Goal: Check status: Check status

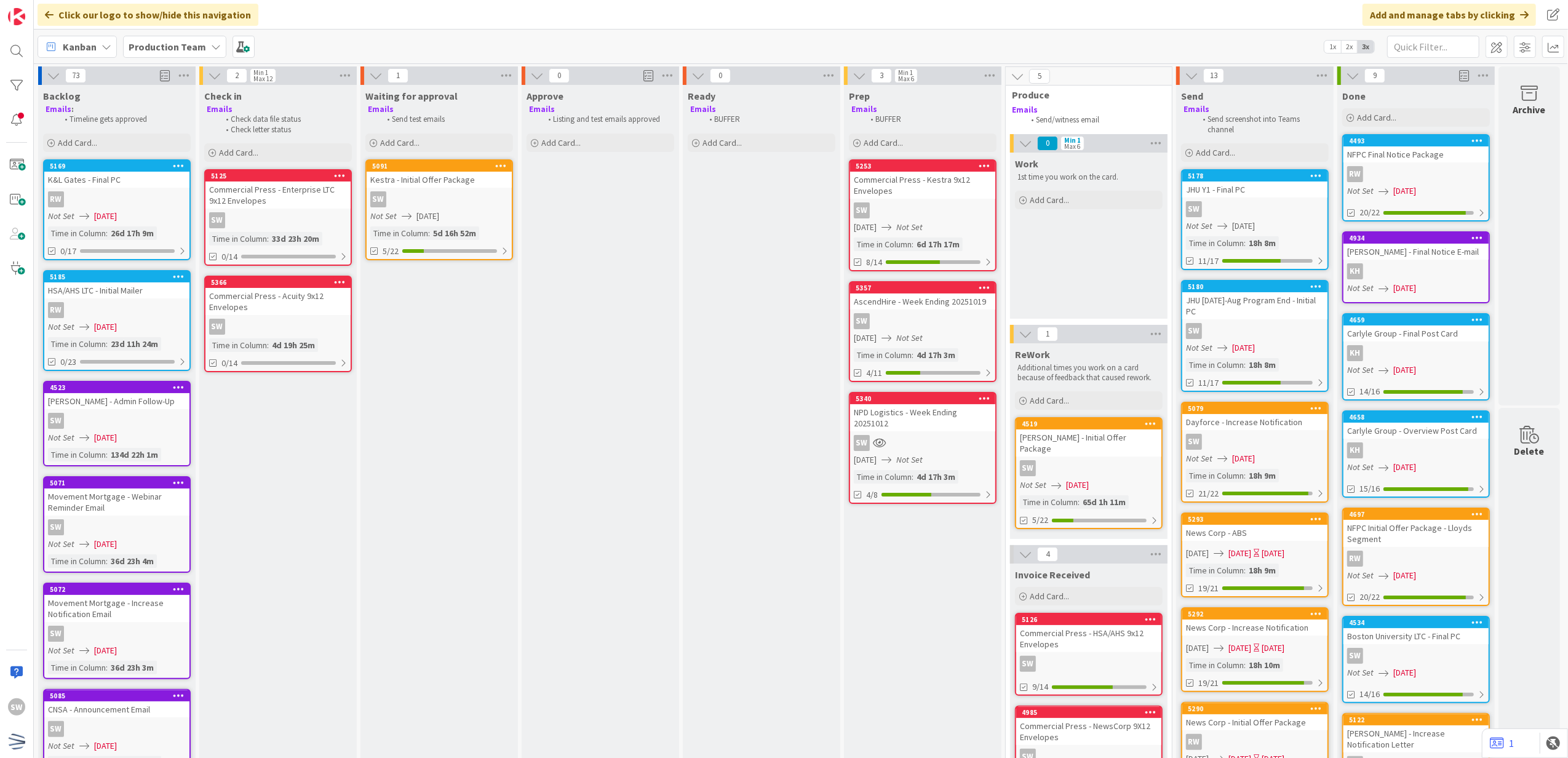
click at [429, 185] on div "Kestra - Initial Offer Package" at bounding box center [439, 180] width 145 height 16
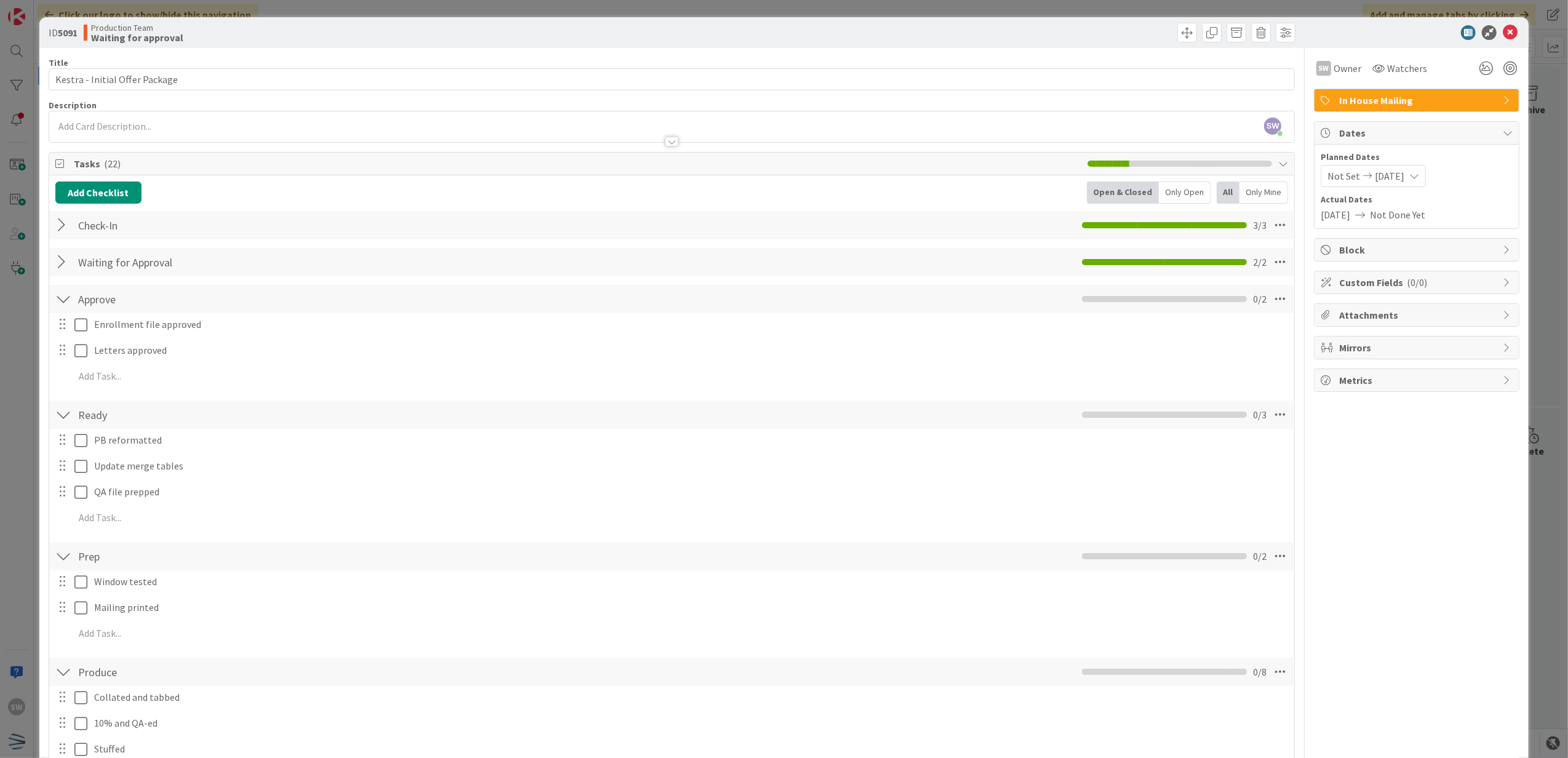
click at [1500, 40] on div "ID 5091 Production Team Waiting for approval" at bounding box center [784, 33] width 1490 height 31
click at [1502, 36] on icon at bounding box center [1510, 33] width 15 height 15
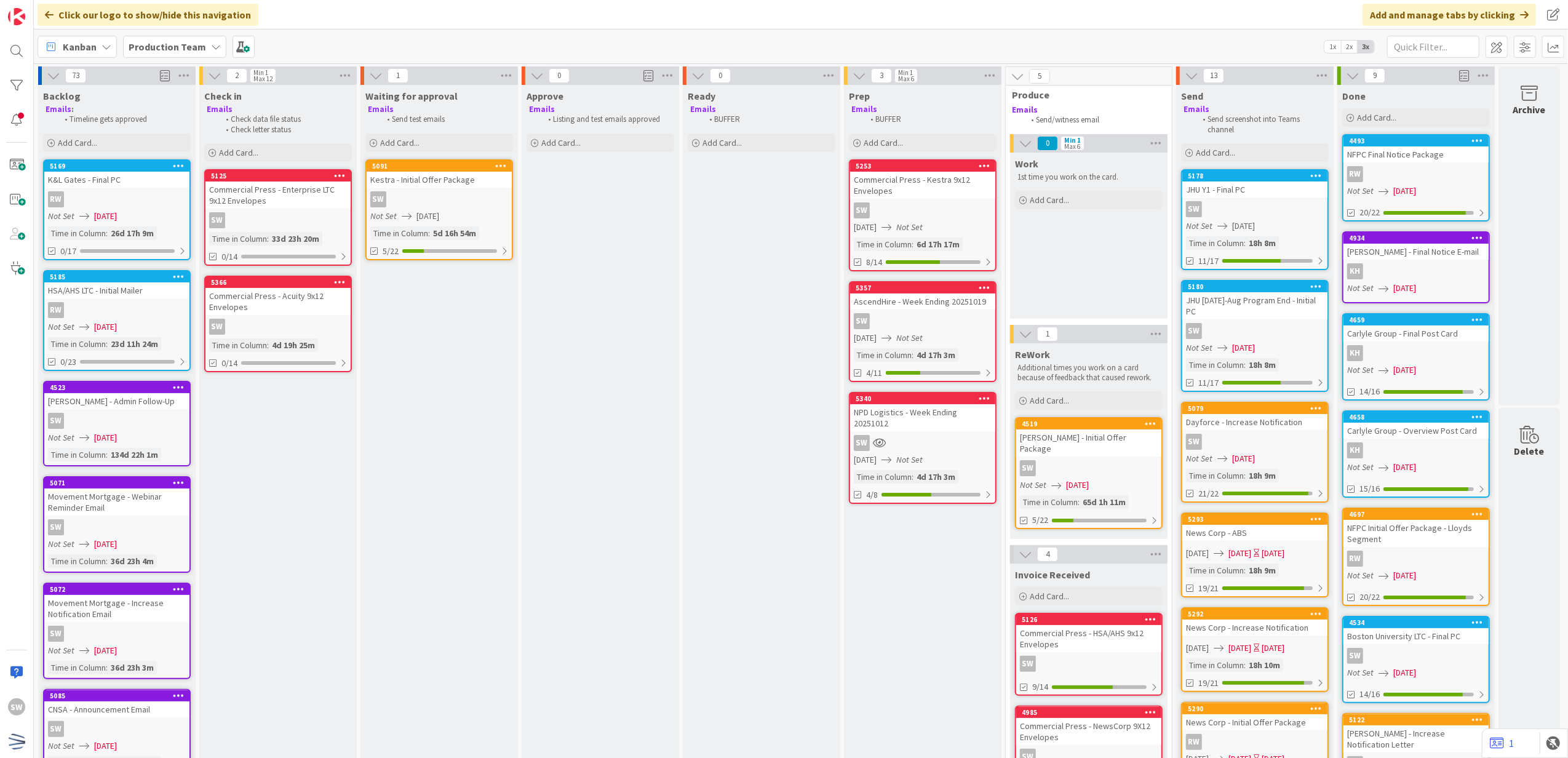
click at [923, 222] on icon "Not Set" at bounding box center [909, 227] width 26 height 11
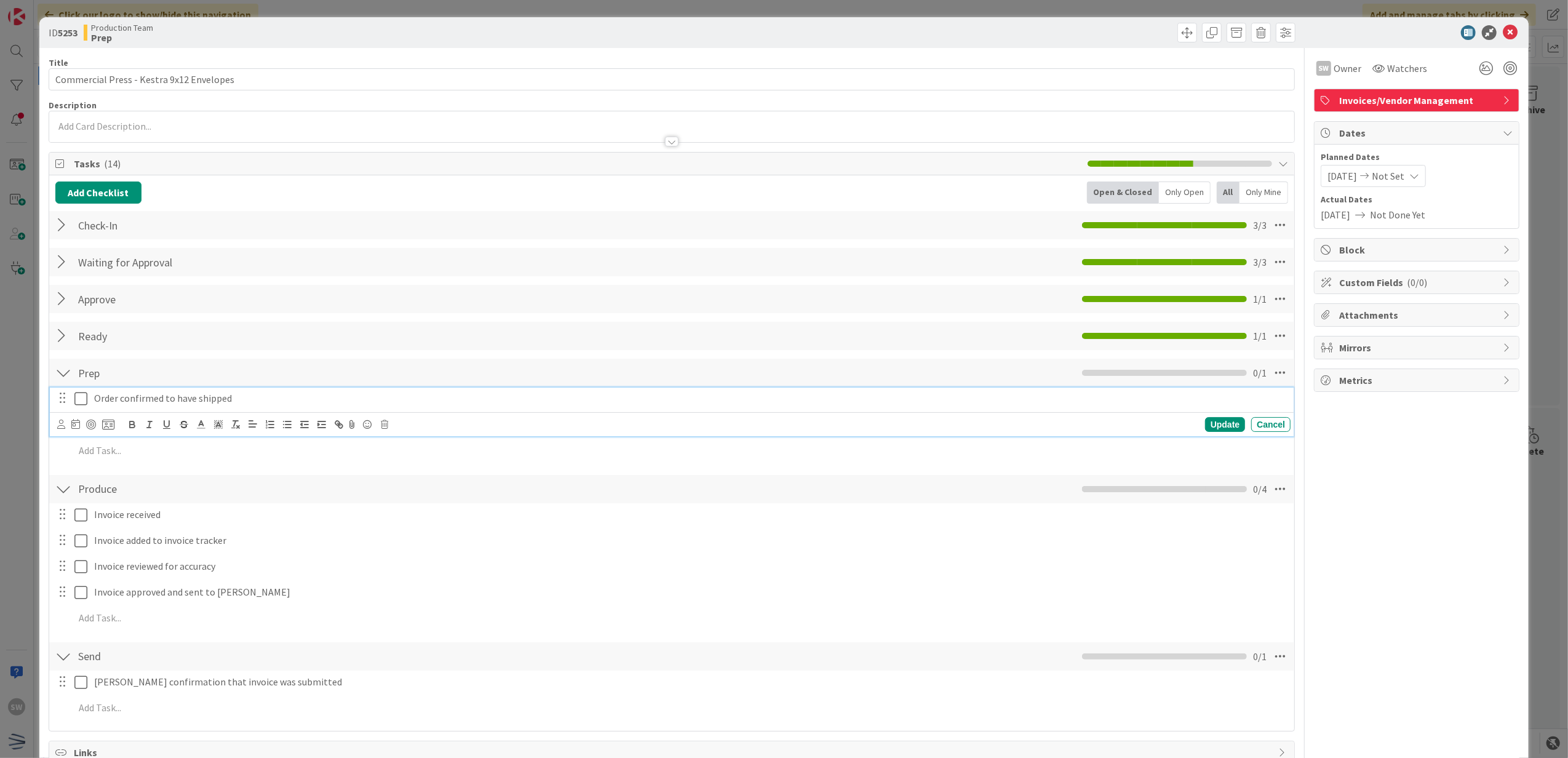
click at [84, 399] on icon at bounding box center [81, 399] width 13 height 15
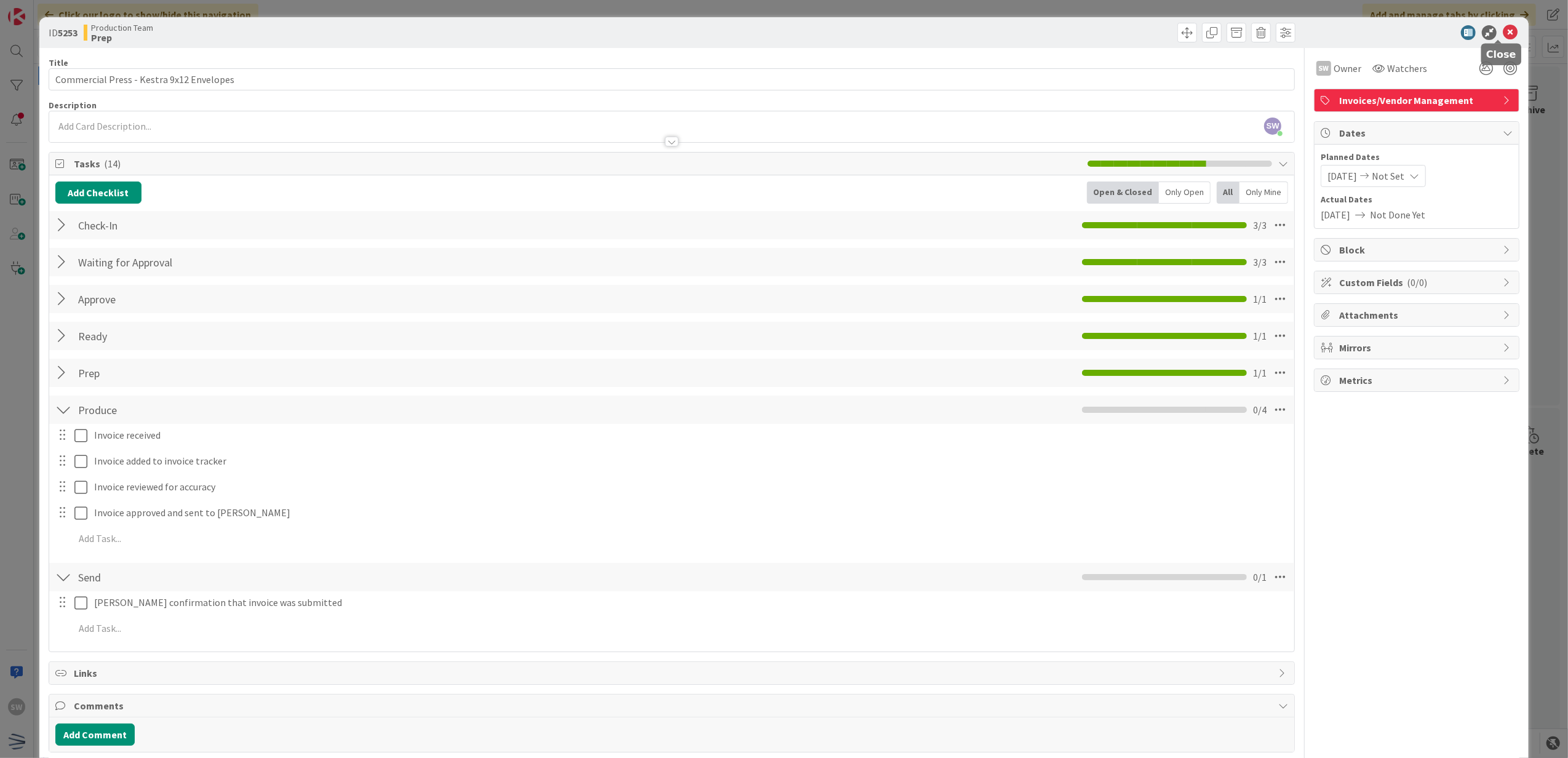
click at [1502, 31] on icon at bounding box center [1510, 33] width 15 height 15
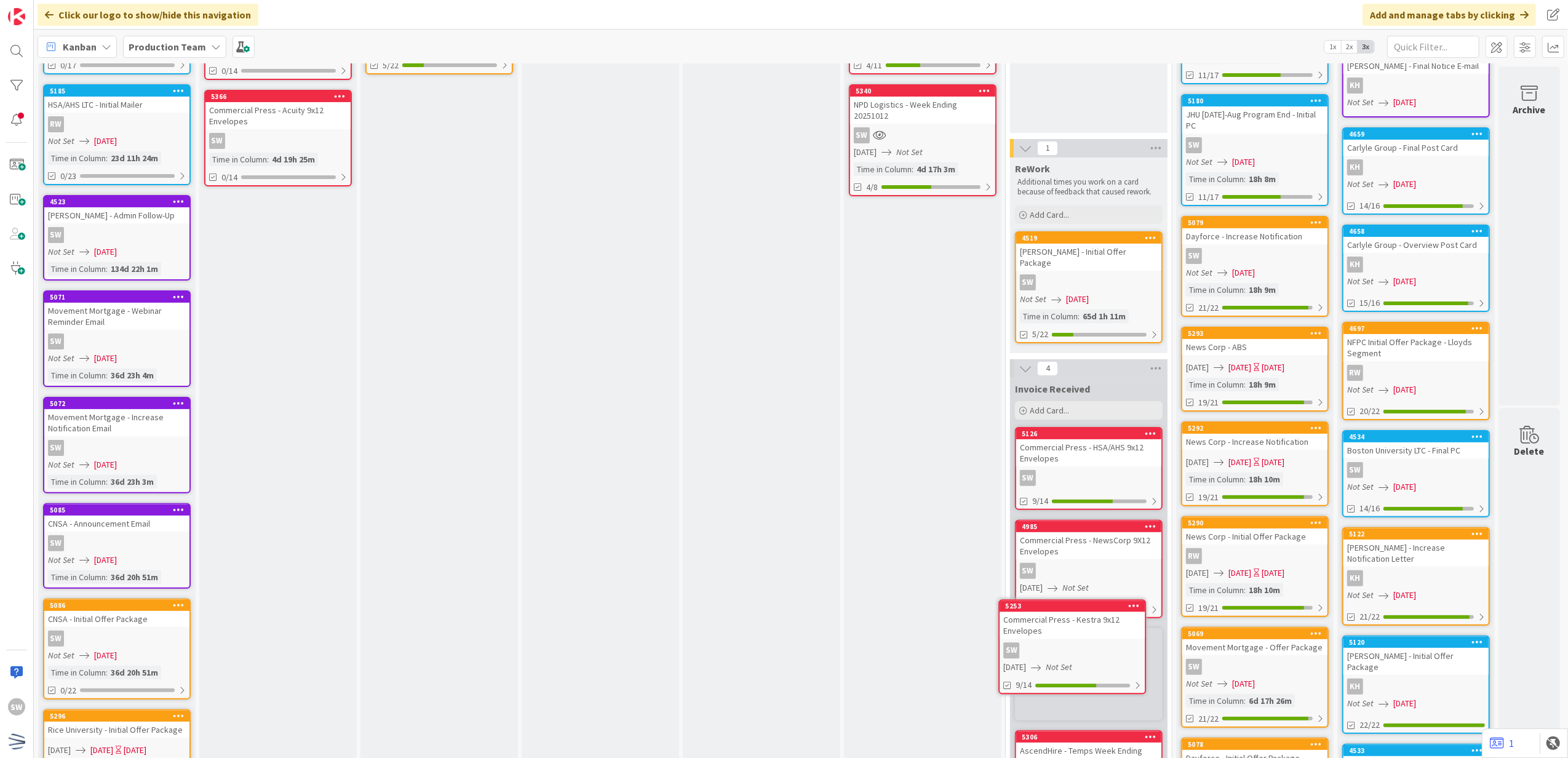
scroll to position [205, 0]
